Goal: Navigation & Orientation: Find specific page/section

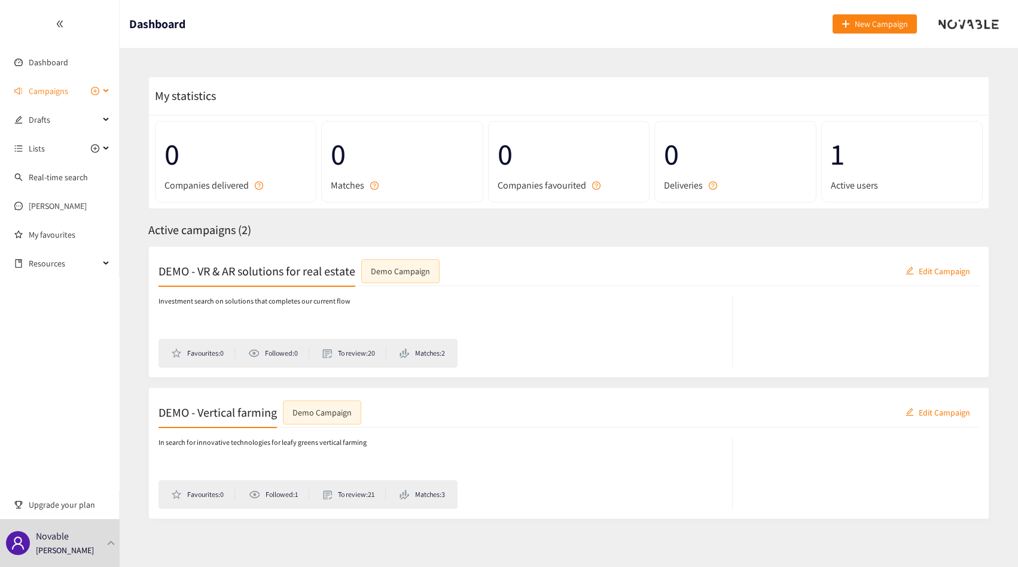
click at [55, 81] on span "Campaigns" at bounding box center [48, 91] width 39 height 24
click at [57, 133] on ul "DEMO - VR & AR solutions for real estate DEMO - Vertical farming" at bounding box center [59, 134] width 119 height 53
click at [60, 119] on link "DEMO - VR & AR solutions for real estate" at bounding box center [99, 119] width 141 height 11
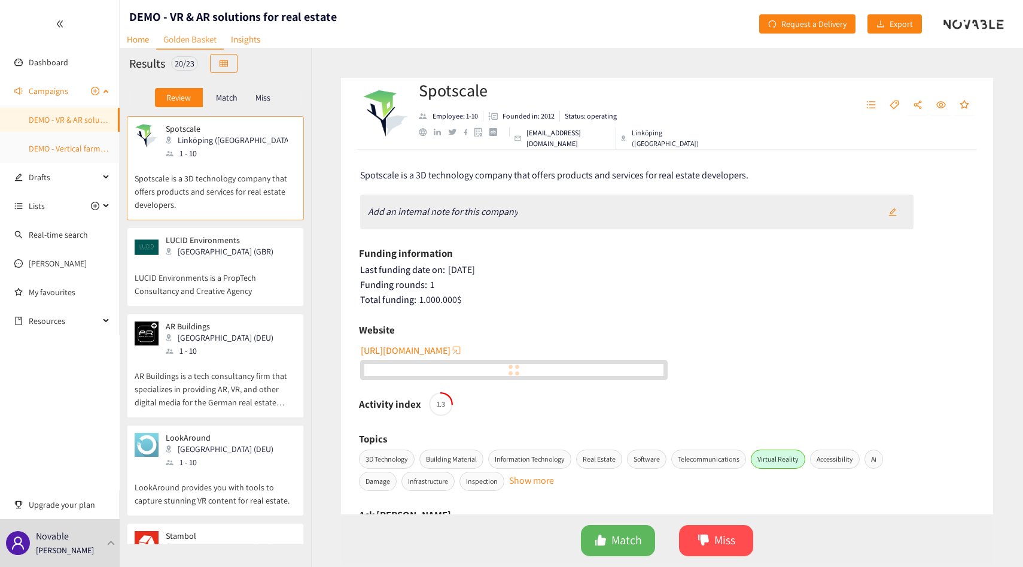
click at [60, 153] on link "DEMO - Vertical farming" at bounding box center [70, 148] width 83 height 11
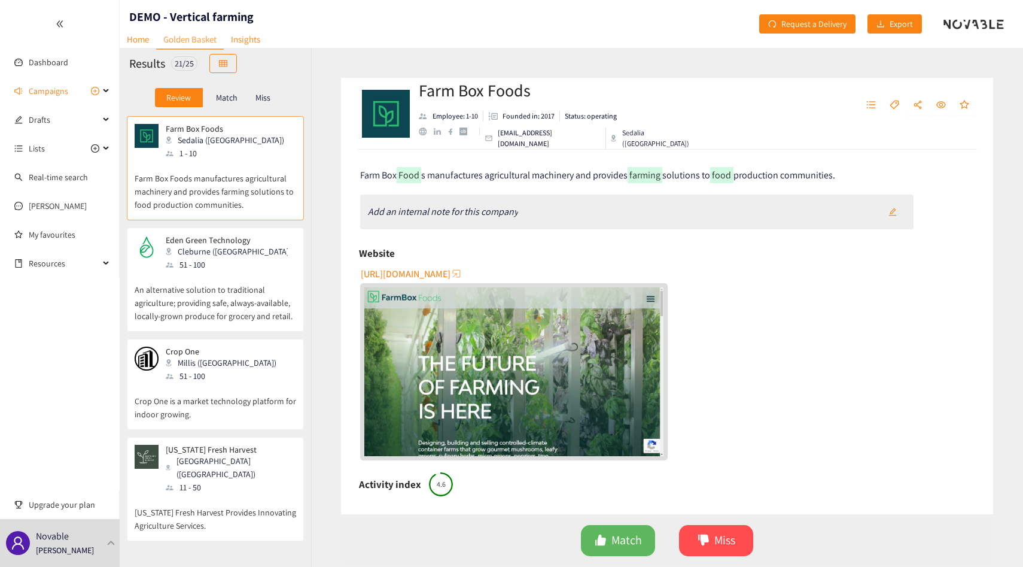
click at [193, 311] on p "An alternative solution to traditional agriculture; providing safe, always-avai…" at bounding box center [216, 296] width 162 height 51
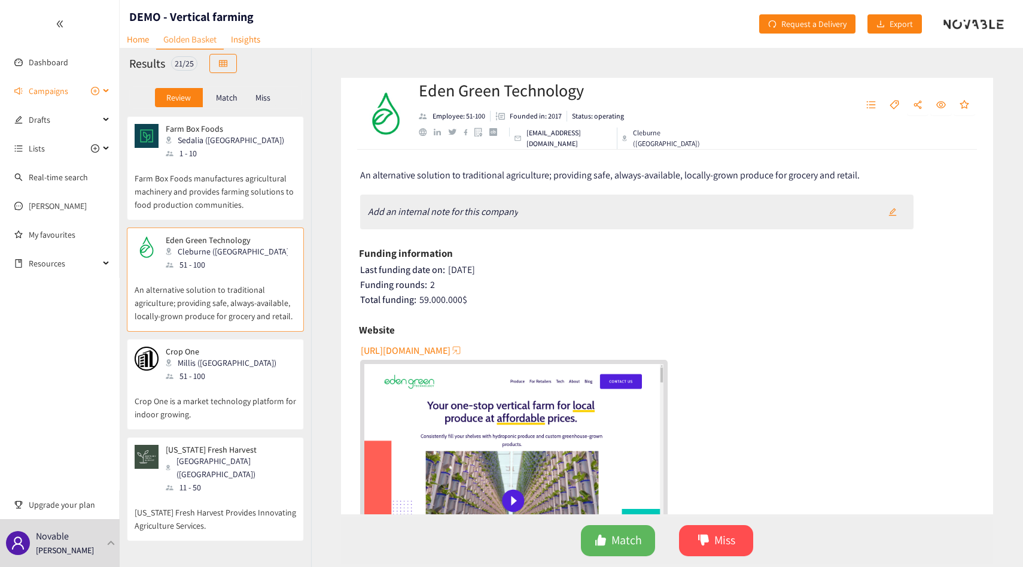
click at [78, 89] on span "Campaigns" at bounding box center [64, 91] width 71 height 24
click at [54, 119] on link "DEMO - VR & AR solutions for real estate" at bounding box center [99, 119] width 141 height 11
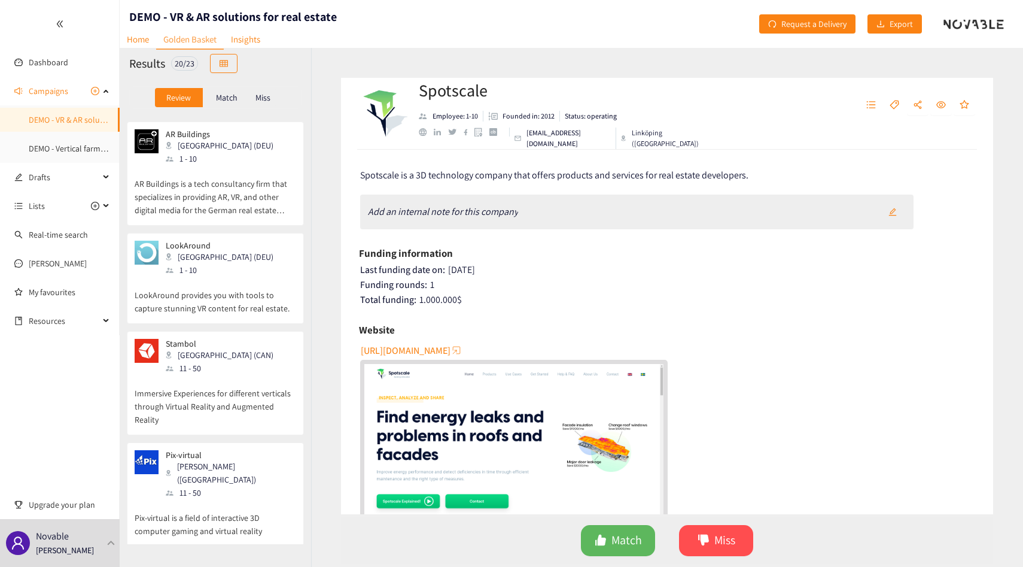
scroll to position [560, 0]
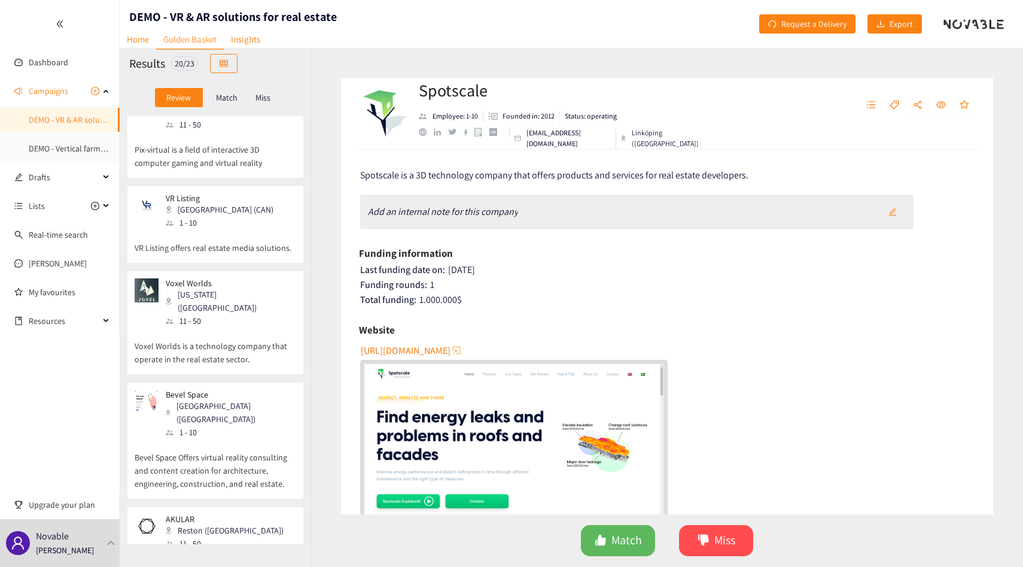
click at [194, 425] on div "1 - 10" at bounding box center [230, 431] width 129 height 13
